Goal: Transaction & Acquisition: Purchase product/service

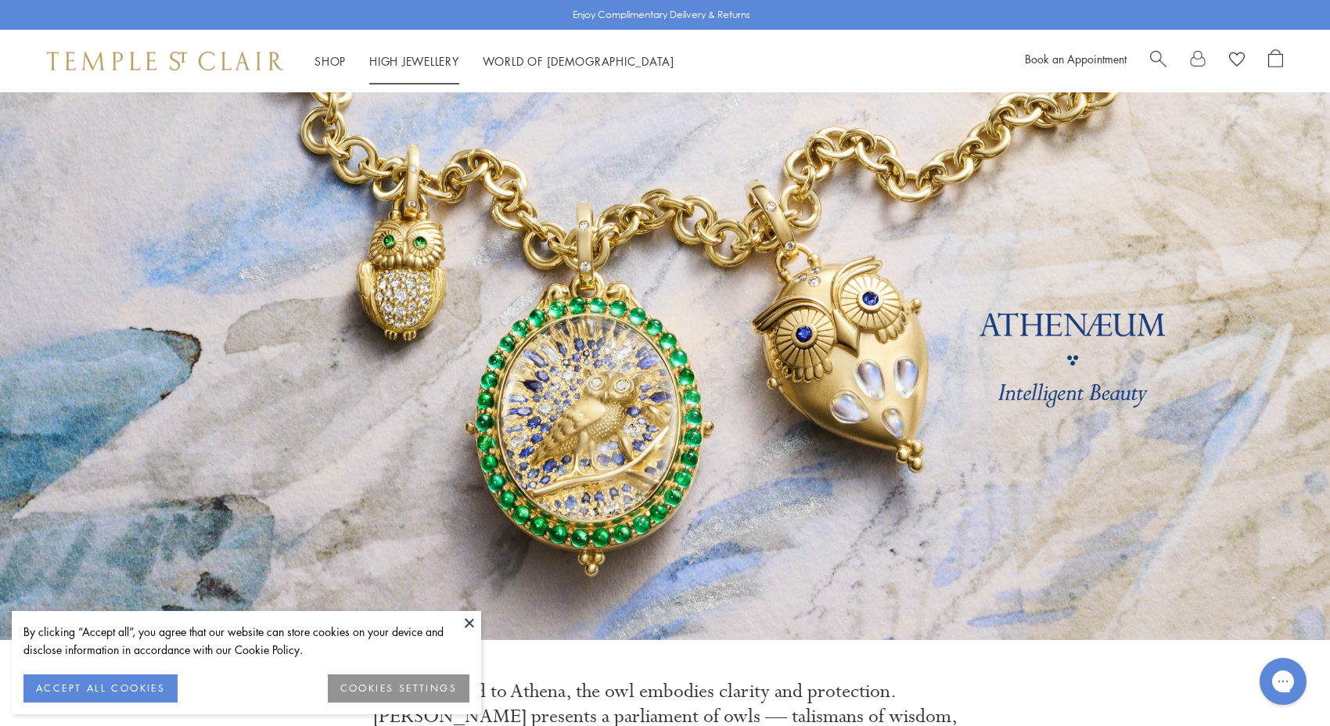
click at [410, 52] on li "High Jewellery High Jewellery" at bounding box center [414, 62] width 90 height 20
click at [410, 62] on link "High Jewellery High Jewellery" at bounding box center [414, 61] width 90 height 16
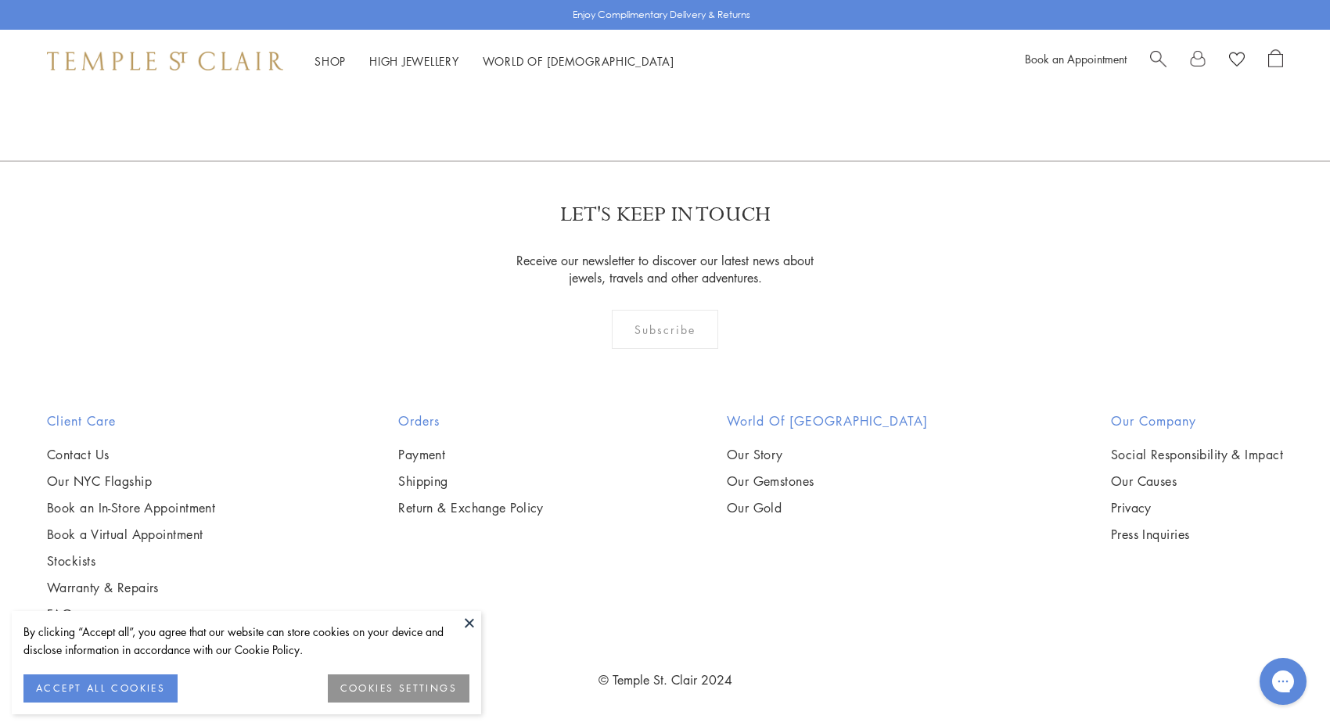
scroll to position [1700, 0]
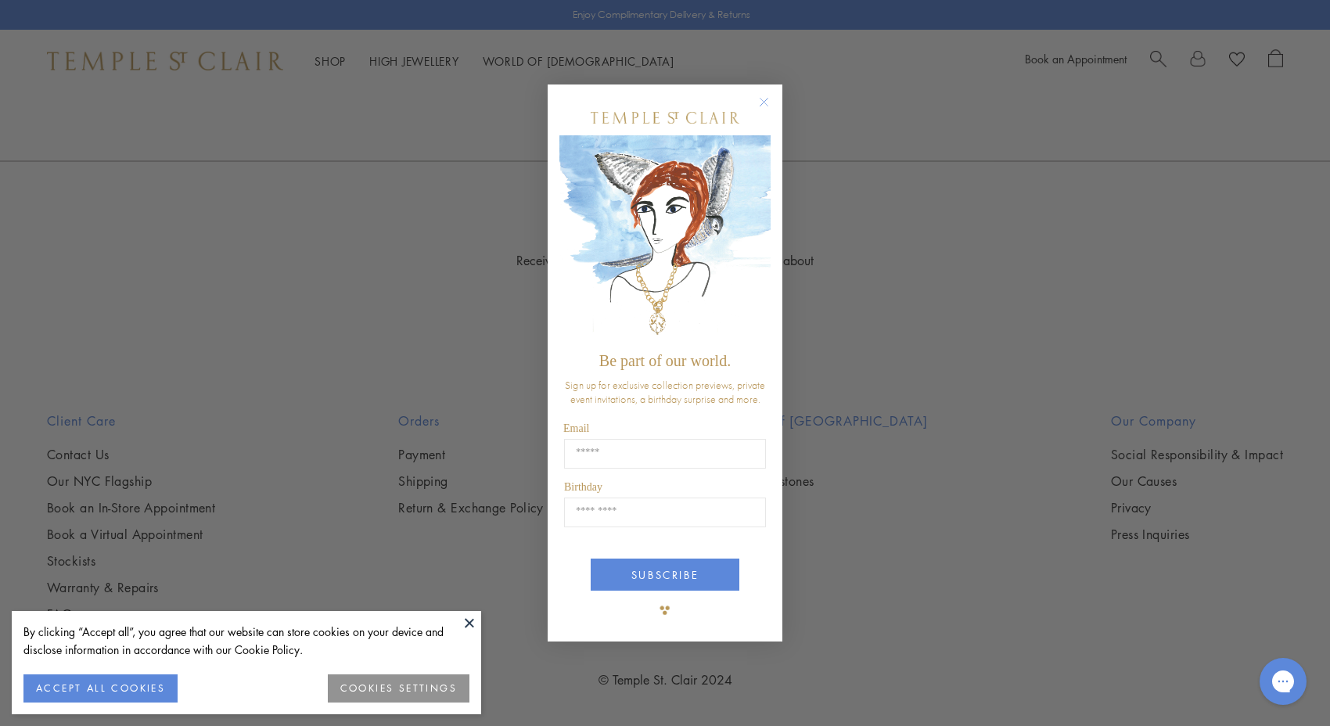
click at [757, 110] on circle "Close dialog" at bounding box center [764, 102] width 19 height 19
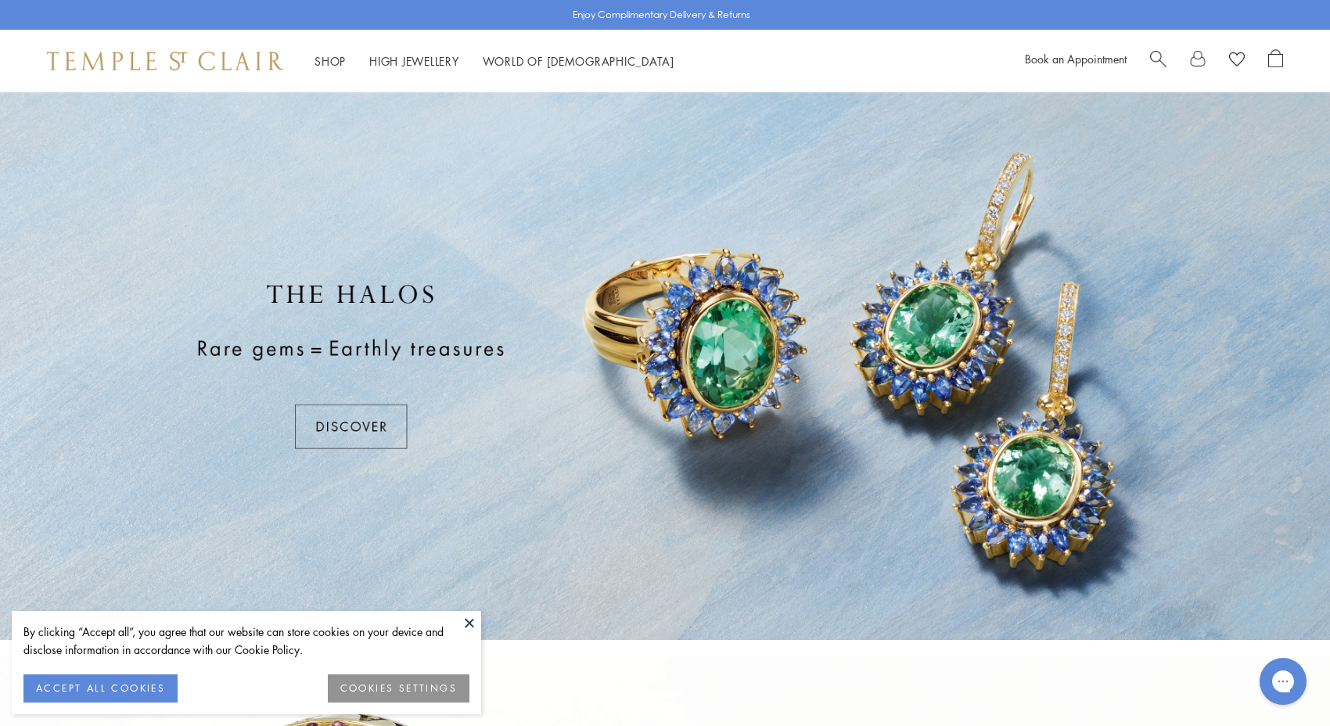
scroll to position [0, 0]
click at [356, 454] on div at bounding box center [665, 366] width 1330 height 548
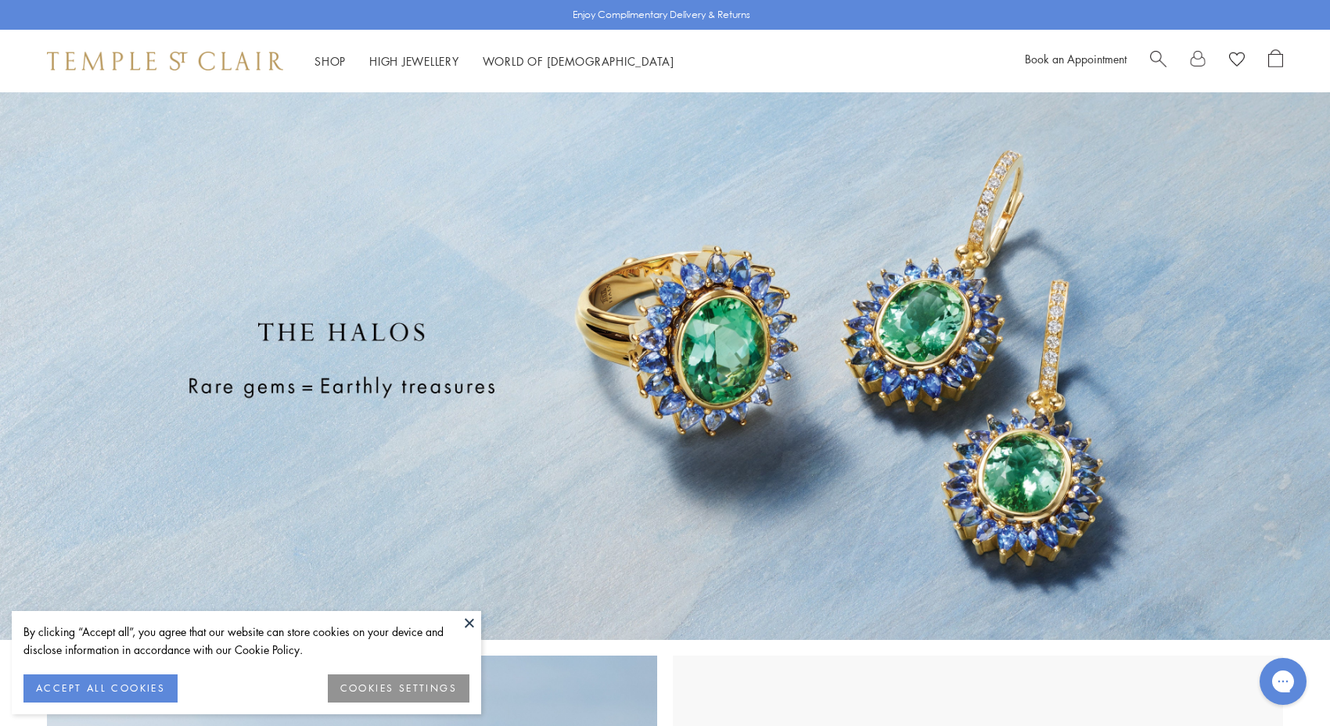
click at [1158, 45] on div "Shop Shop Categories Amulets Pendants & Charms Lockets Chains & Leather Cords E…" at bounding box center [665, 61] width 1330 height 63
click at [1155, 59] on span "Search" at bounding box center [1158, 57] width 16 height 16
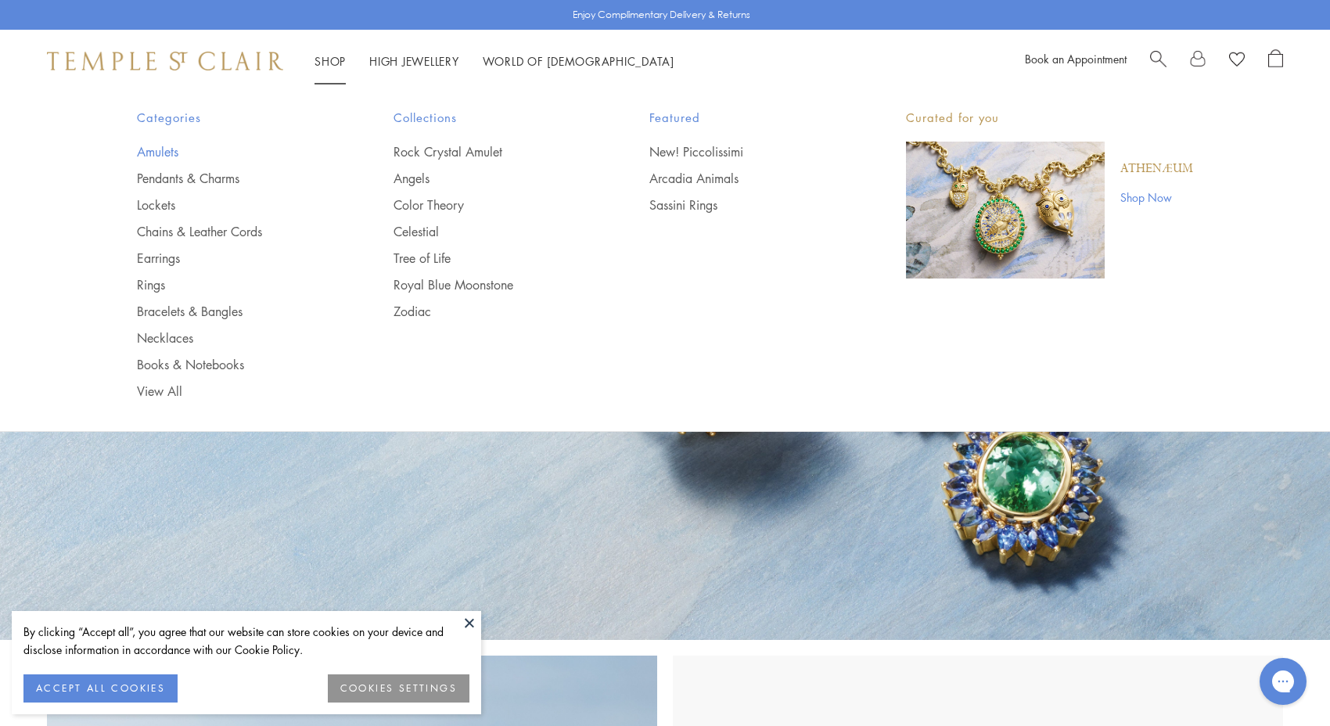
click at [152, 149] on link "Amulets" at bounding box center [234, 151] width 194 height 17
